Goal: Task Accomplishment & Management: Complete application form

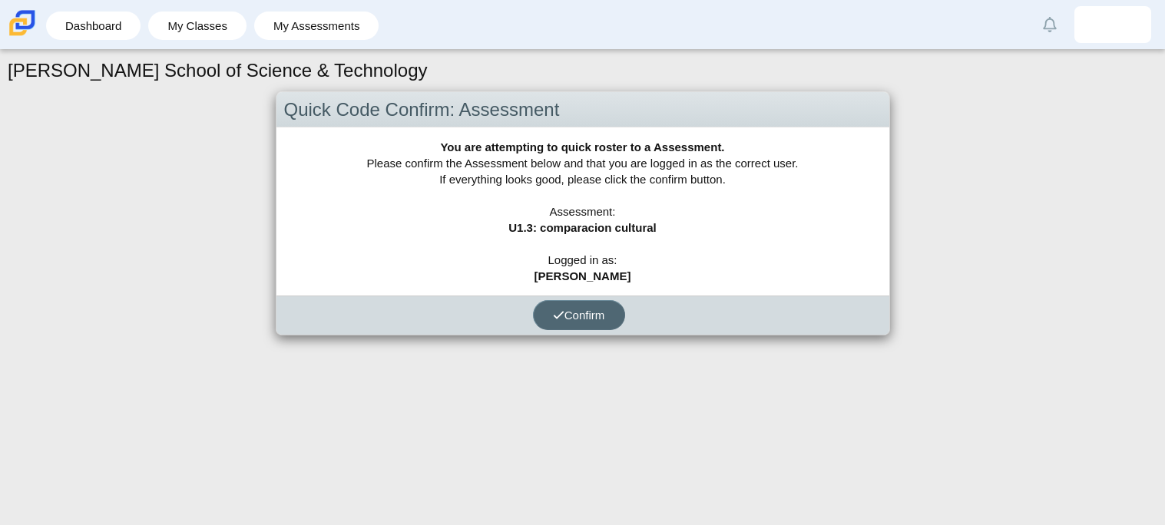
click at [553, 318] on icon "submit" at bounding box center [559, 315] width 12 height 12
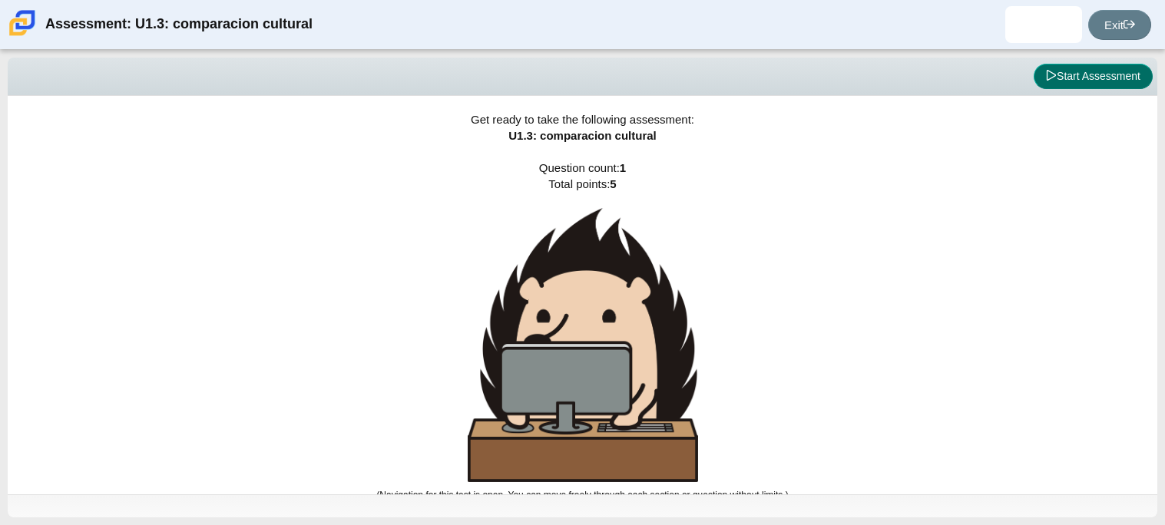
click at [1060, 81] on button "Start Assessment" at bounding box center [1093, 77] width 119 height 26
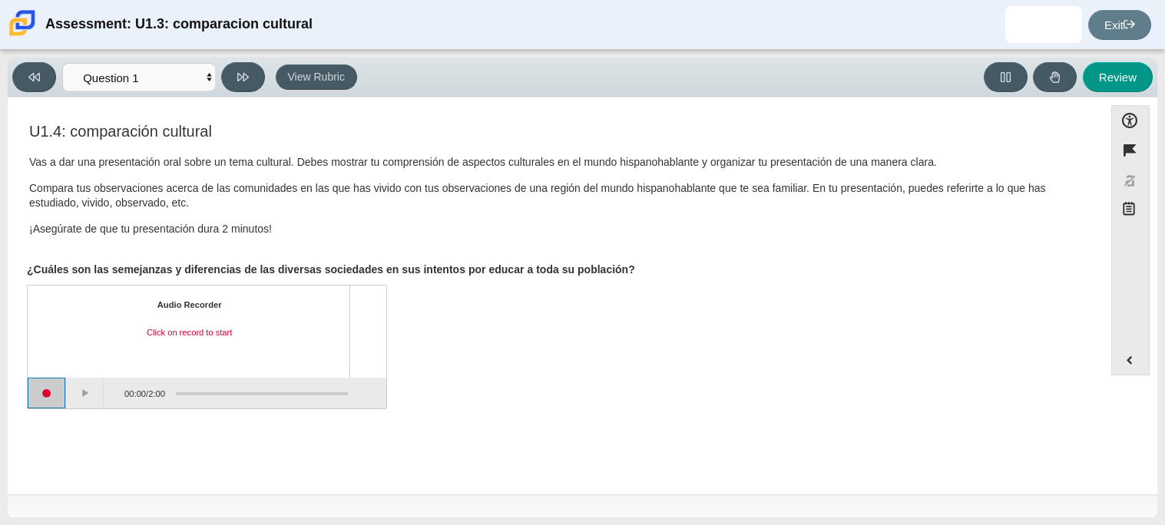
click at [47, 388] on button "Start recording" at bounding box center [47, 393] width 38 height 31
click at [51, 394] on button "Stop recording" at bounding box center [47, 393] width 38 height 31
click at [82, 389] on button "Play" at bounding box center [85, 393] width 38 height 31
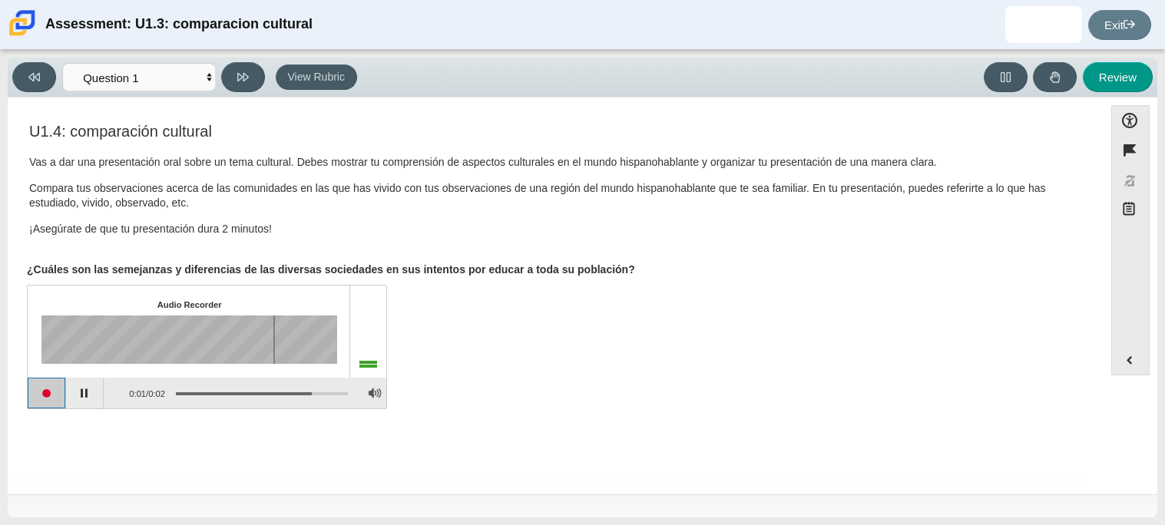
click at [50, 391] on button "Start recording" at bounding box center [47, 393] width 38 height 31
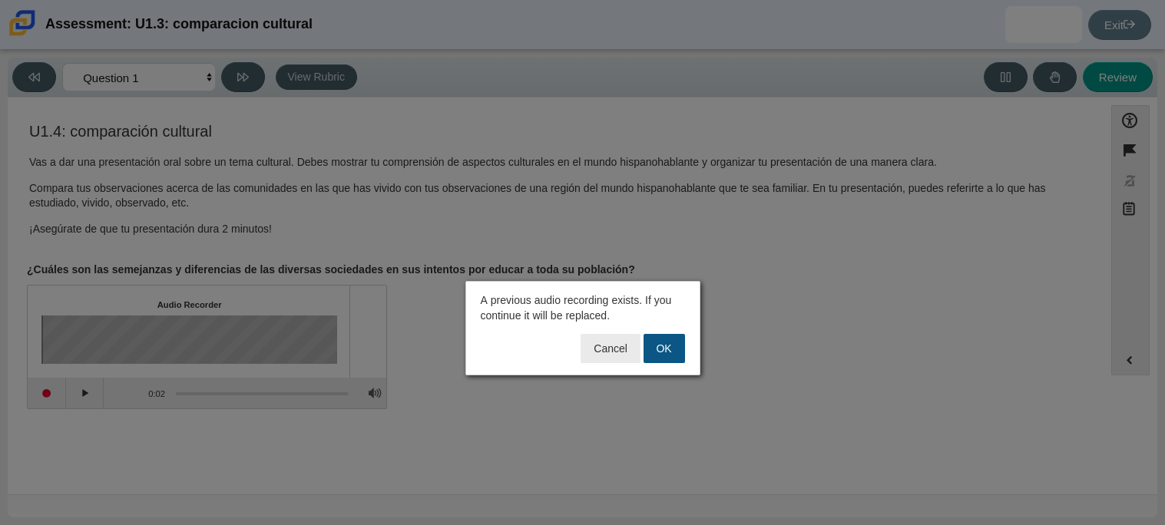
click at [673, 346] on button "OK" at bounding box center [663, 348] width 41 height 29
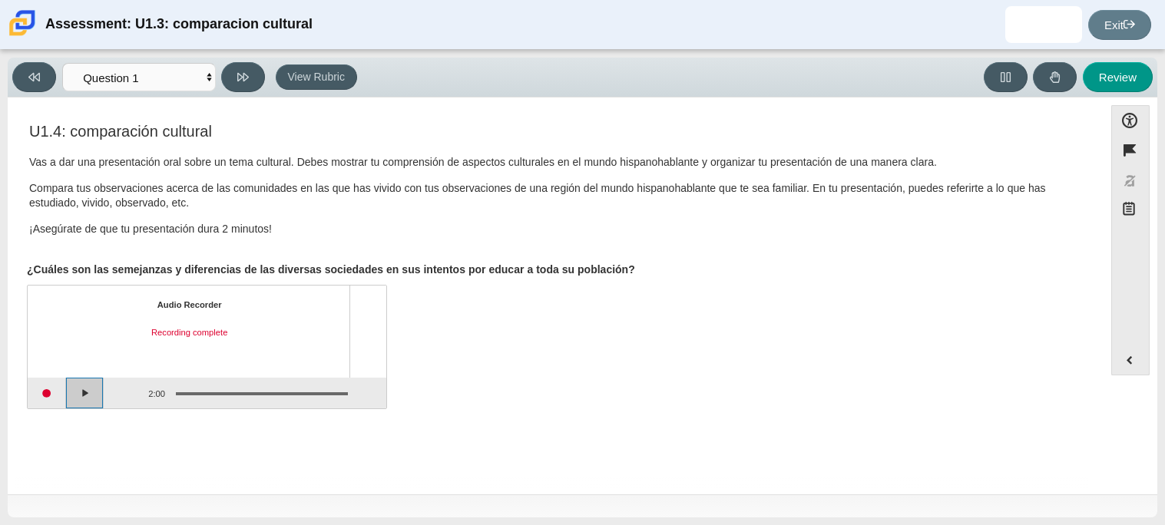
click at [88, 390] on button "Play" at bounding box center [85, 393] width 38 height 31
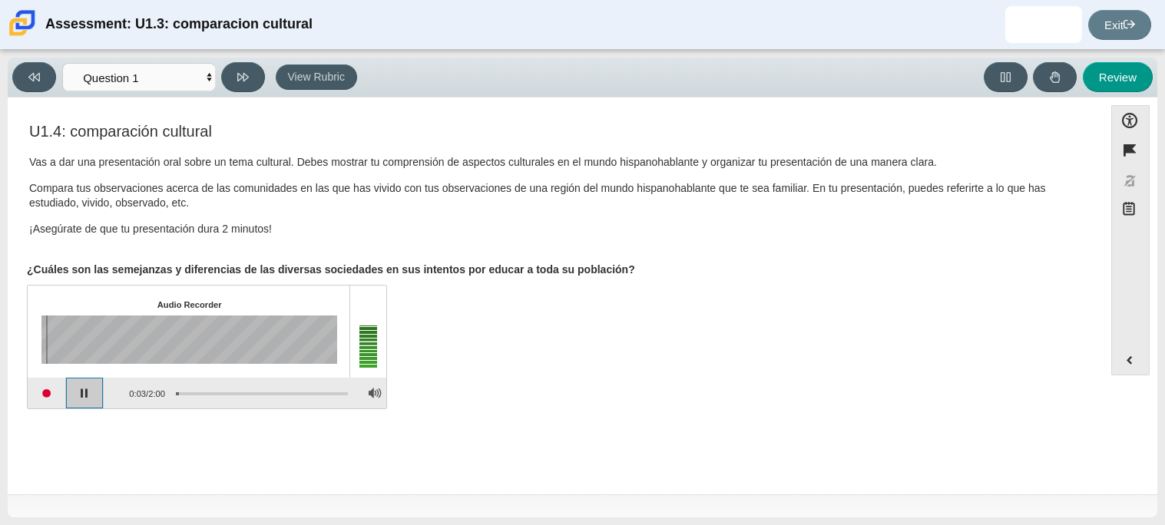
click at [90, 395] on button "Pause playback" at bounding box center [85, 393] width 38 height 31
click at [47, 391] on button "Start recording" at bounding box center [47, 393] width 38 height 31
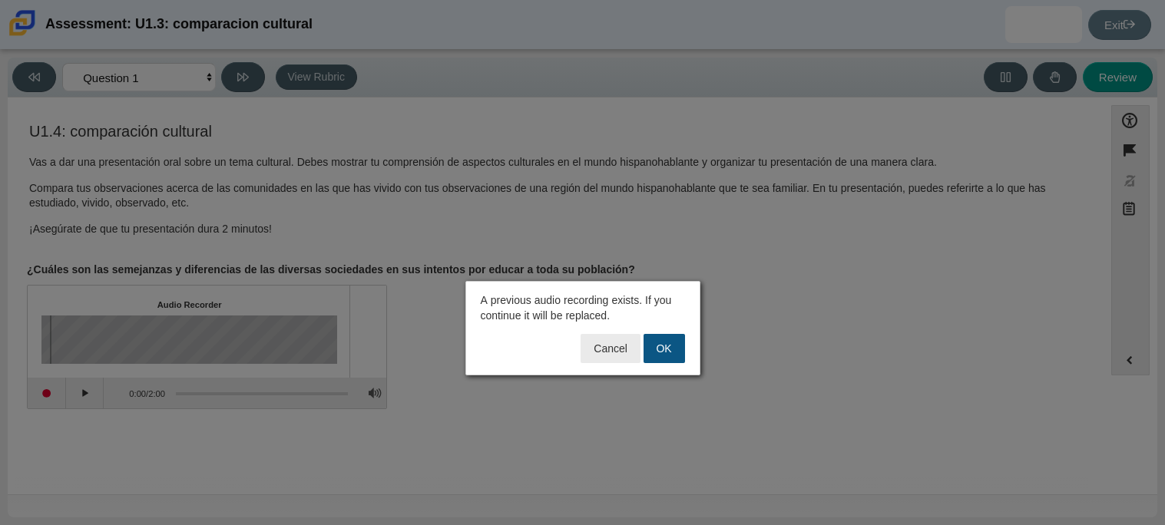
click at [657, 349] on button "OK" at bounding box center [663, 348] width 41 height 29
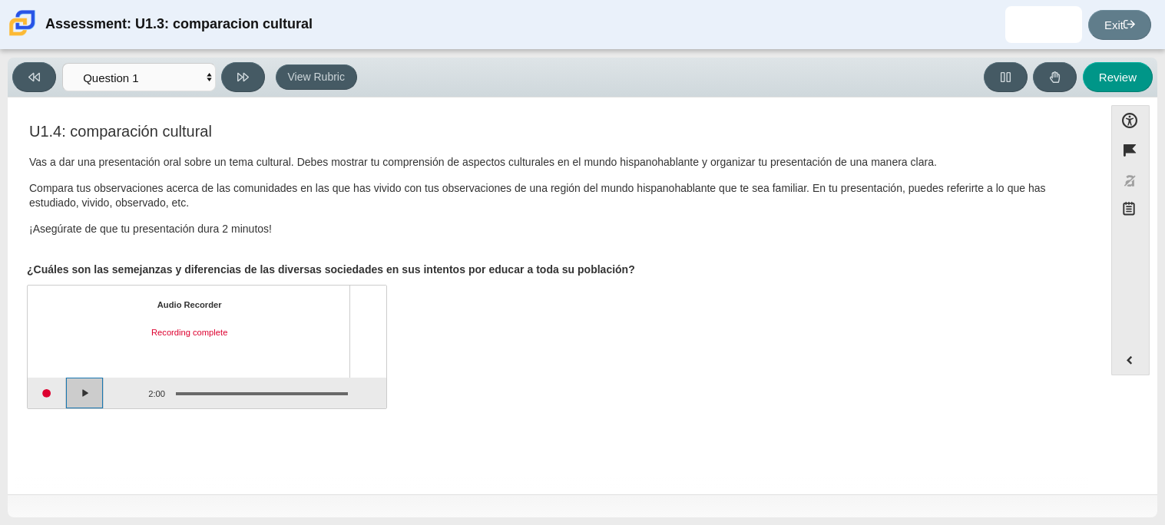
click at [88, 399] on button "Play" at bounding box center [85, 393] width 38 height 31
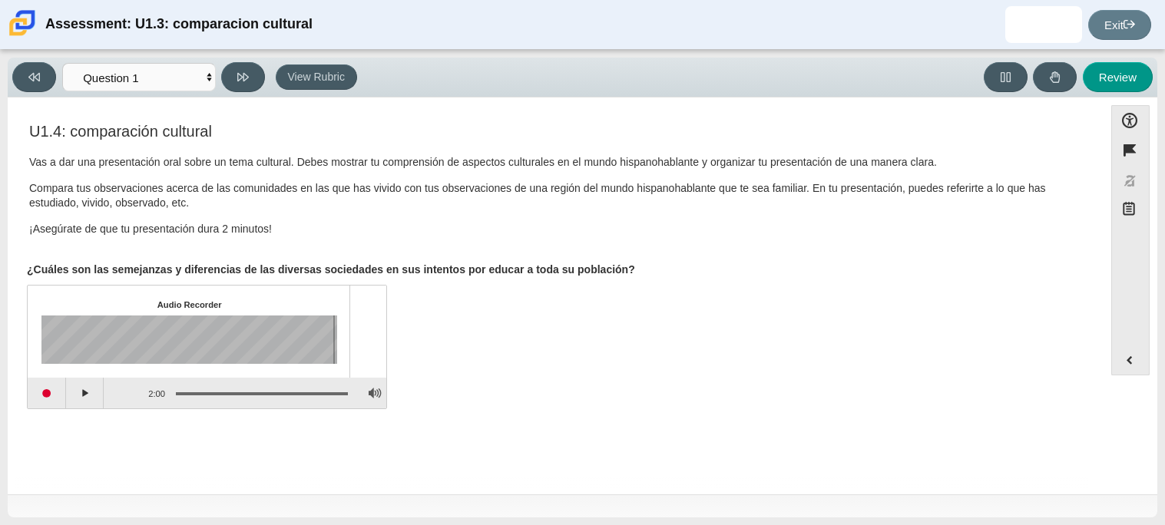
click at [775, 374] on div "Audio Recorder Click on play to start playback 1:59 / 2:00" at bounding box center [555, 349] width 1057 height 121
click at [1102, 73] on button "Review" at bounding box center [1118, 77] width 70 height 30
select select "review"
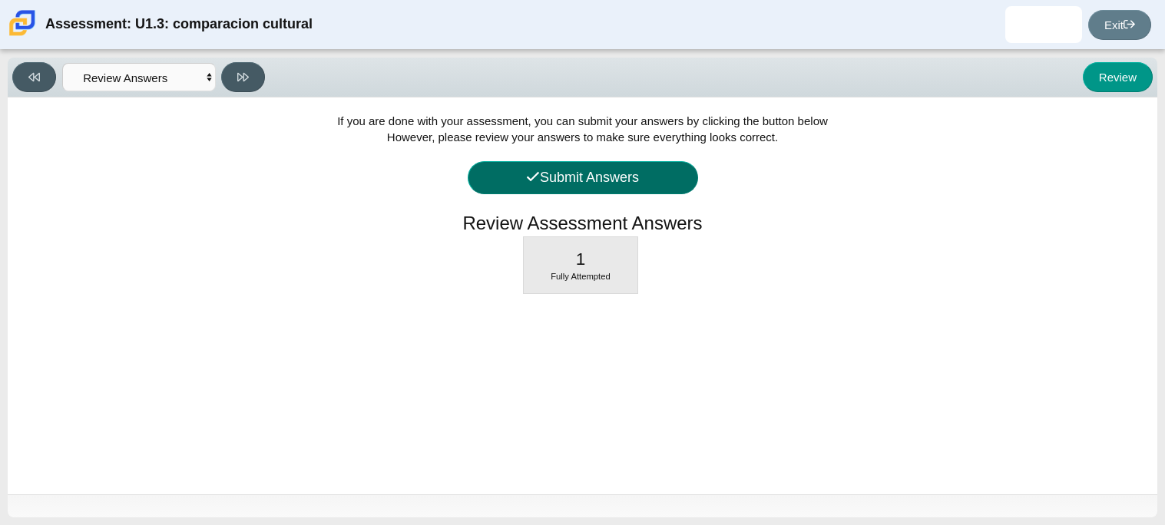
drag, startPoint x: 562, startPoint y: 176, endPoint x: 969, endPoint y: 209, distance: 408.3
click at [969, 209] on div "If you are done with your assessment, you can submit your answers by clicking t…" at bounding box center [583, 296] width 1150 height 397
click at [582, 180] on button "Submit Answers" at bounding box center [583, 177] width 230 height 33
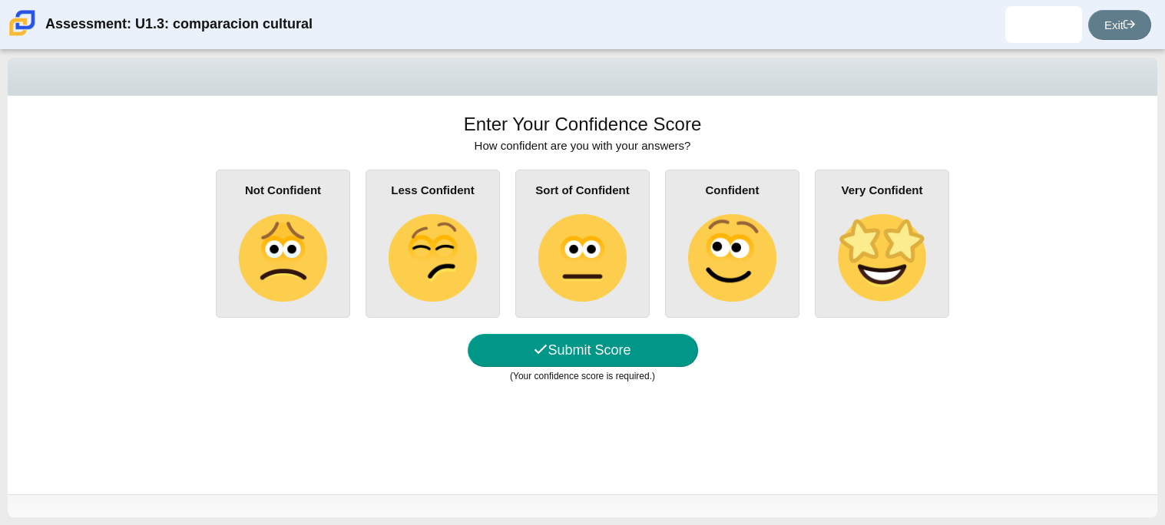
click at [613, 281] on img at bounding box center [582, 258] width 88 height 88
click at [0, 0] on input "Sort of Confident" at bounding box center [0, 0] width 0 height 0
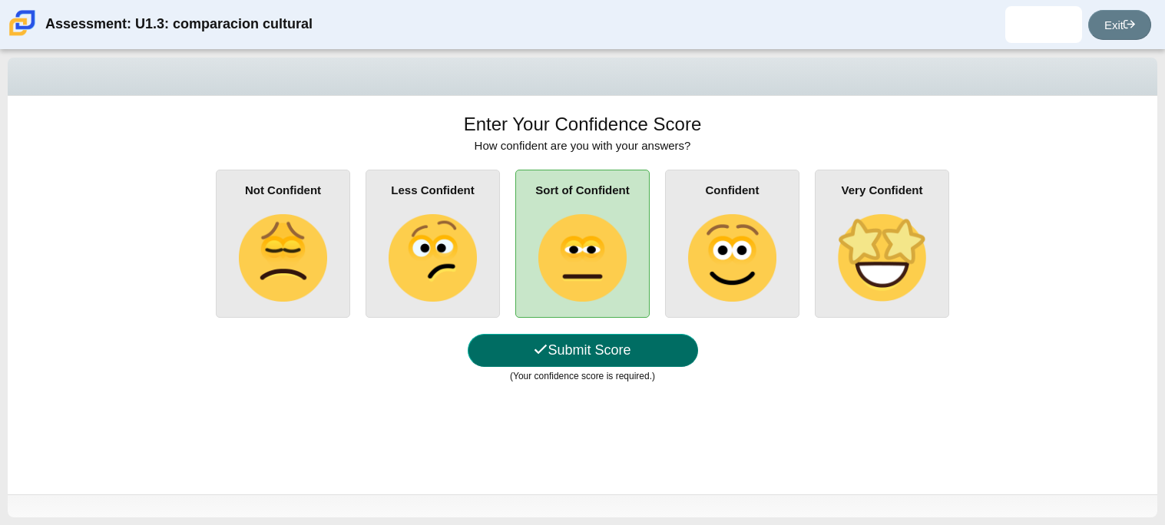
click at [595, 359] on button "Submit Score" at bounding box center [583, 350] width 230 height 33
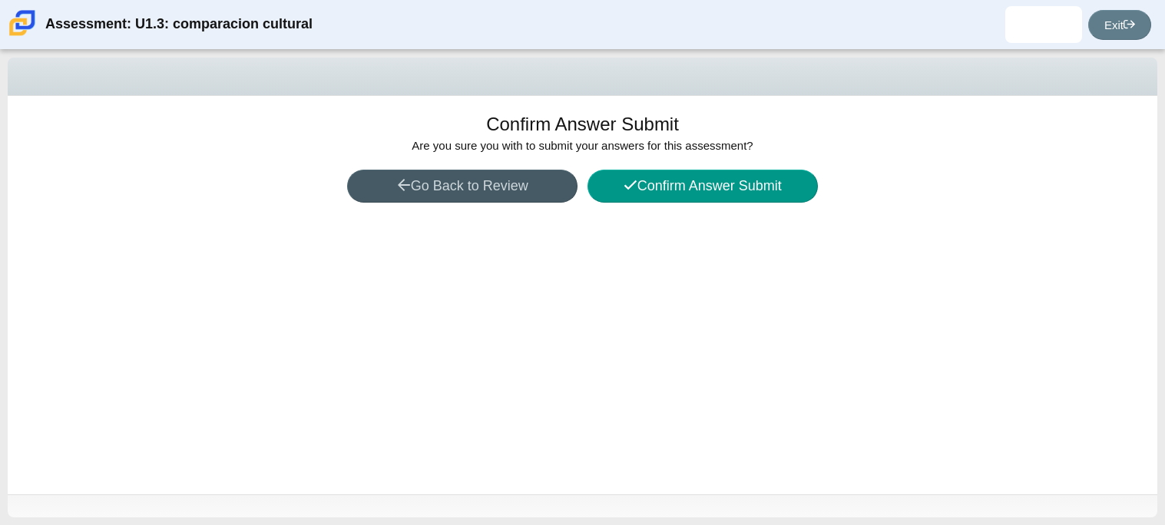
click at [647, 203] on div "Confirm Answer Submit Are you sure you with to submit your answers for this ass…" at bounding box center [583, 295] width 1150 height 399
click at [631, 182] on icon at bounding box center [630, 184] width 12 height 9
